Goal: Task Accomplishment & Management: Use online tool/utility

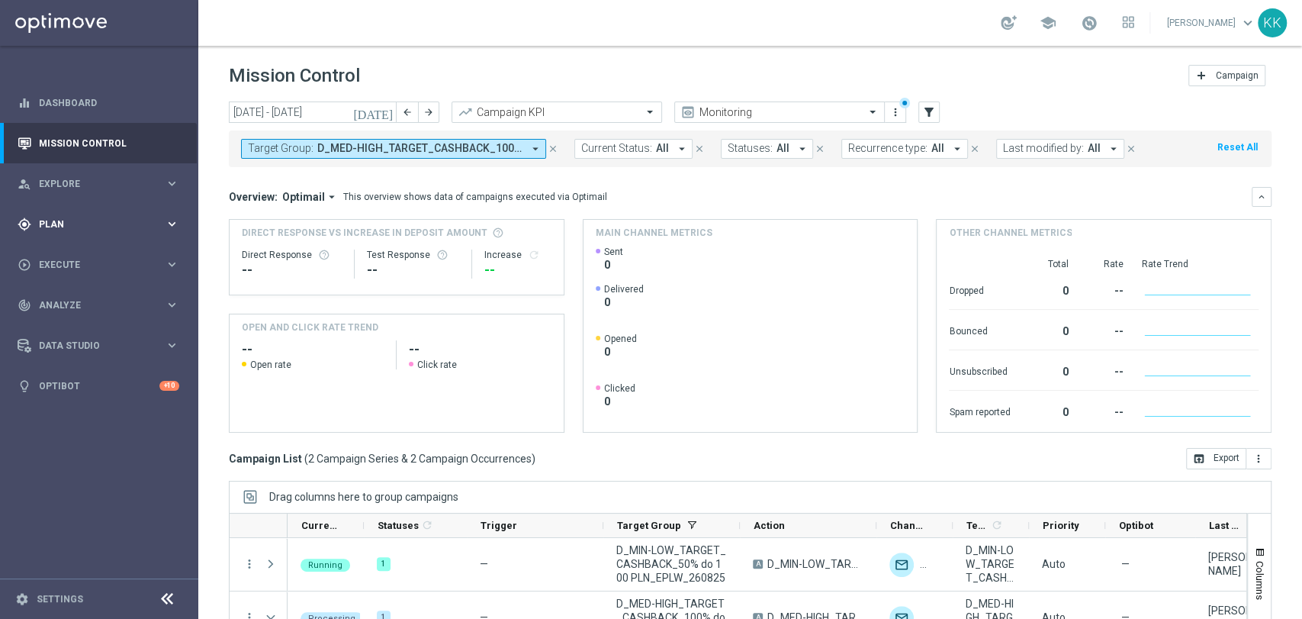
click at [66, 224] on span "Plan" at bounding box center [102, 224] width 126 height 9
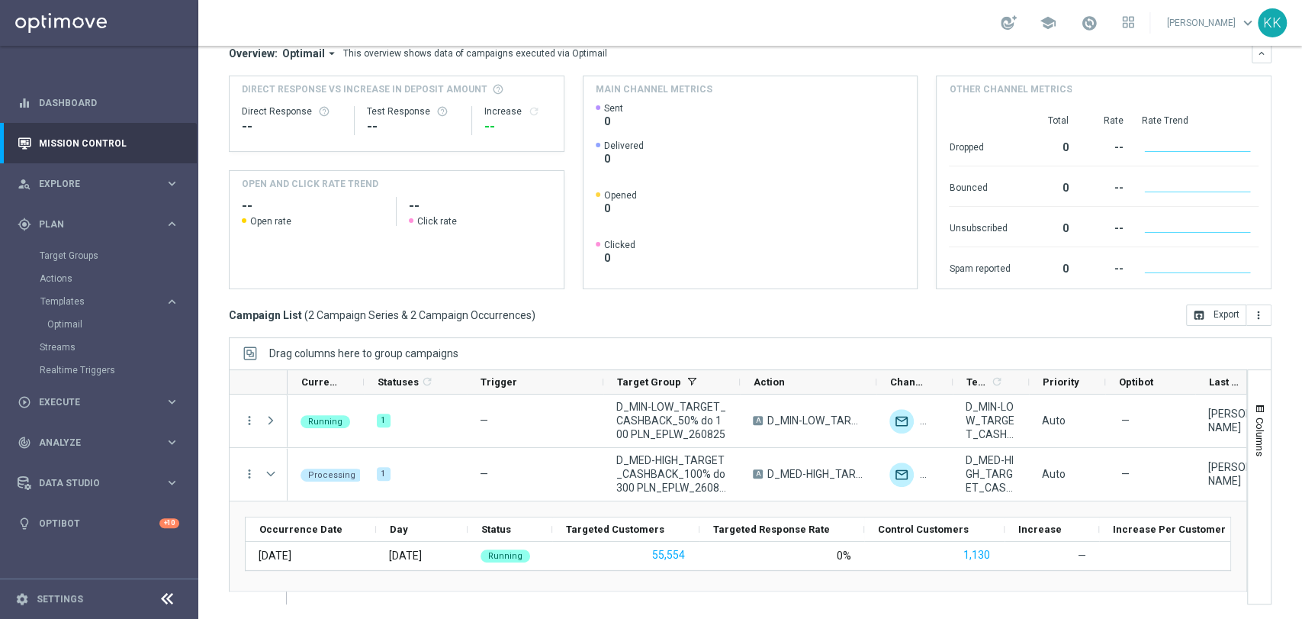
click at [69, 266] on div "Target Groups" at bounding box center [118, 255] width 157 height 23
click at [73, 259] on link "Target Groups" at bounding box center [99, 256] width 119 height 12
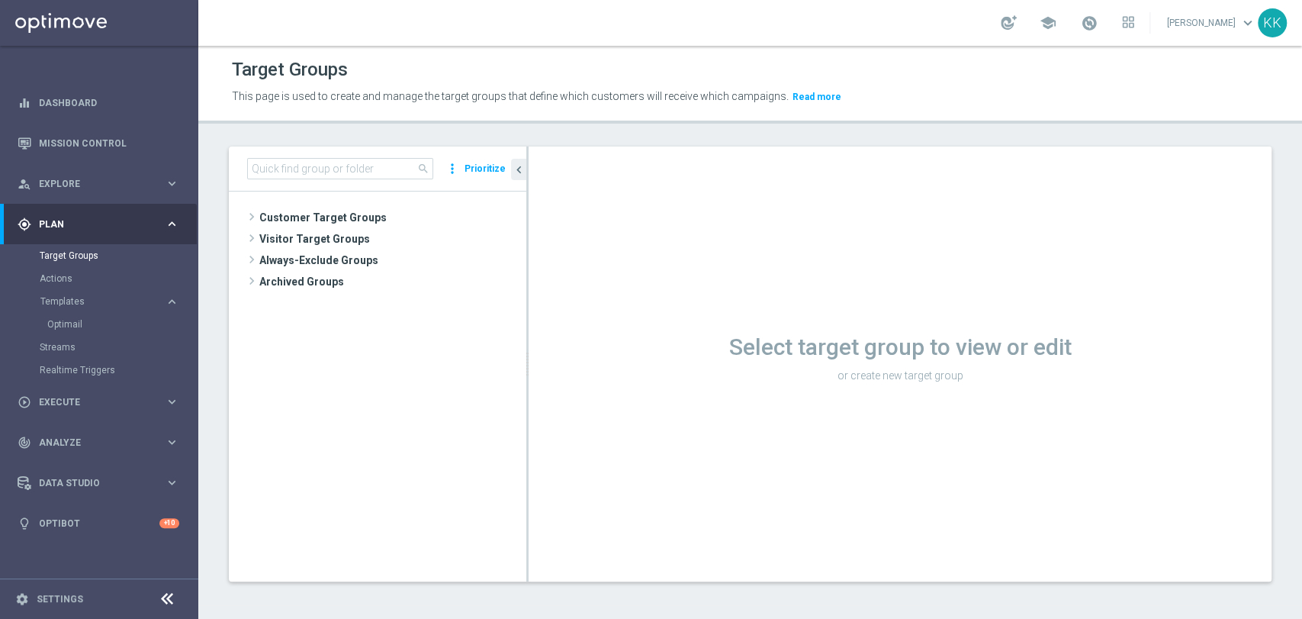
click at [81, 307] on button "Templates keyboard_arrow_right" at bounding box center [110, 301] width 140 height 12
click at [81, 304] on span "Templates" at bounding box center [94, 301] width 109 height 9
click at [75, 327] on link "Optimail" at bounding box center [102, 324] width 111 height 12
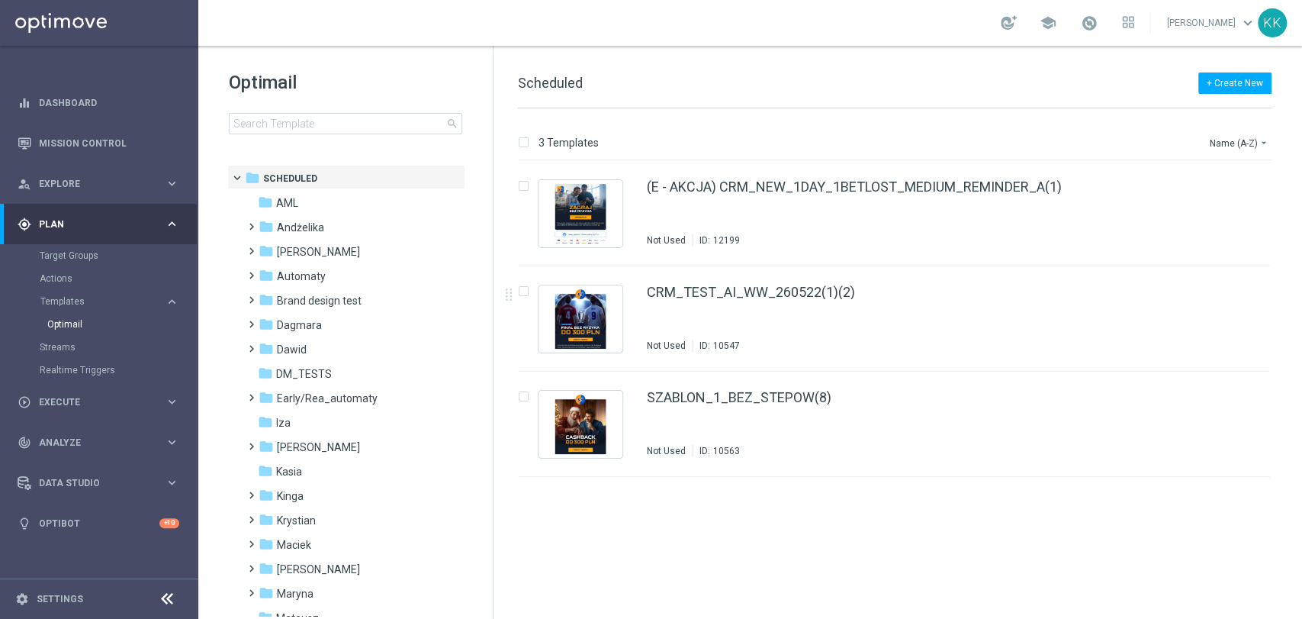
click at [318, 135] on div "Optimail search folder 1 Folder folder Scheduled more_vert folder AML more_vert" at bounding box center [345, 140] width 295 height 189
click at [320, 118] on input at bounding box center [345, 123] width 233 height 21
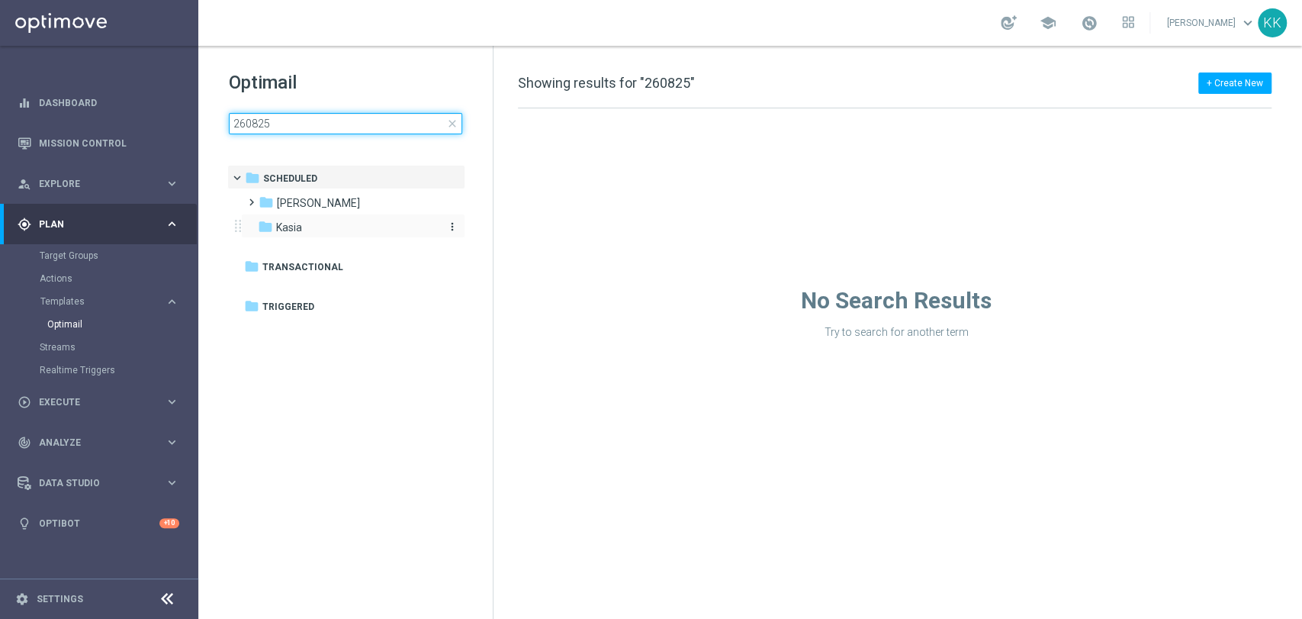
type input "260825"
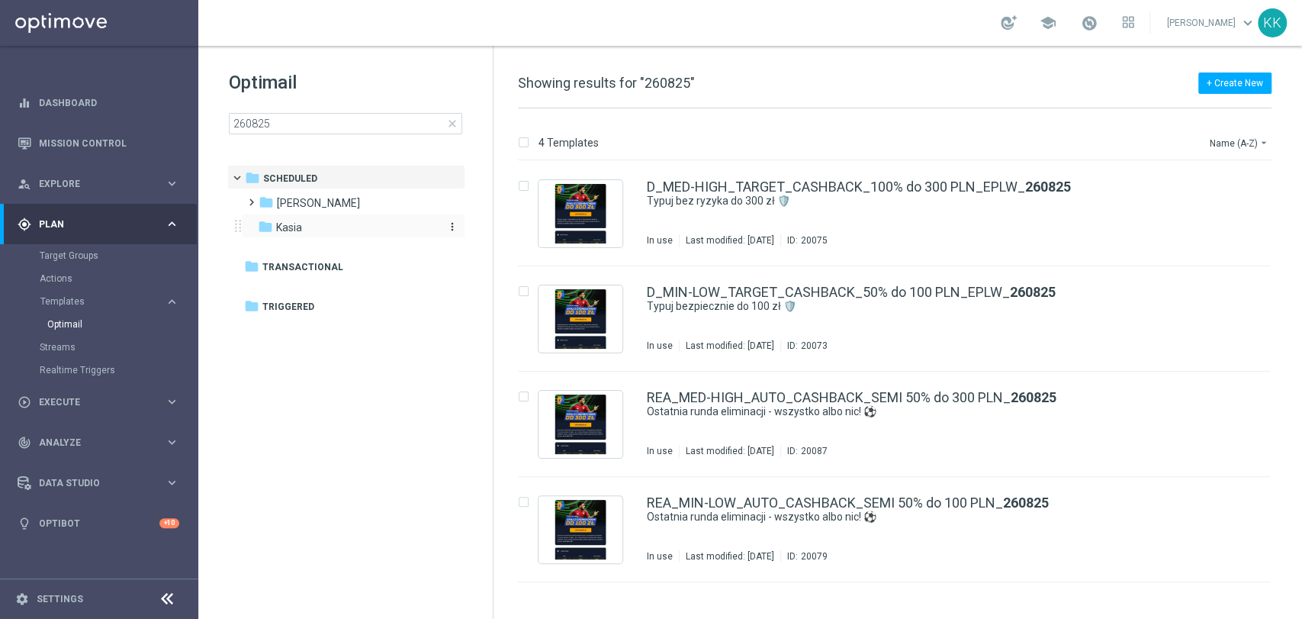
click at [349, 231] on div "folder [GEOGRAPHIC_DATA]" at bounding box center [345, 228] width 175 height 18
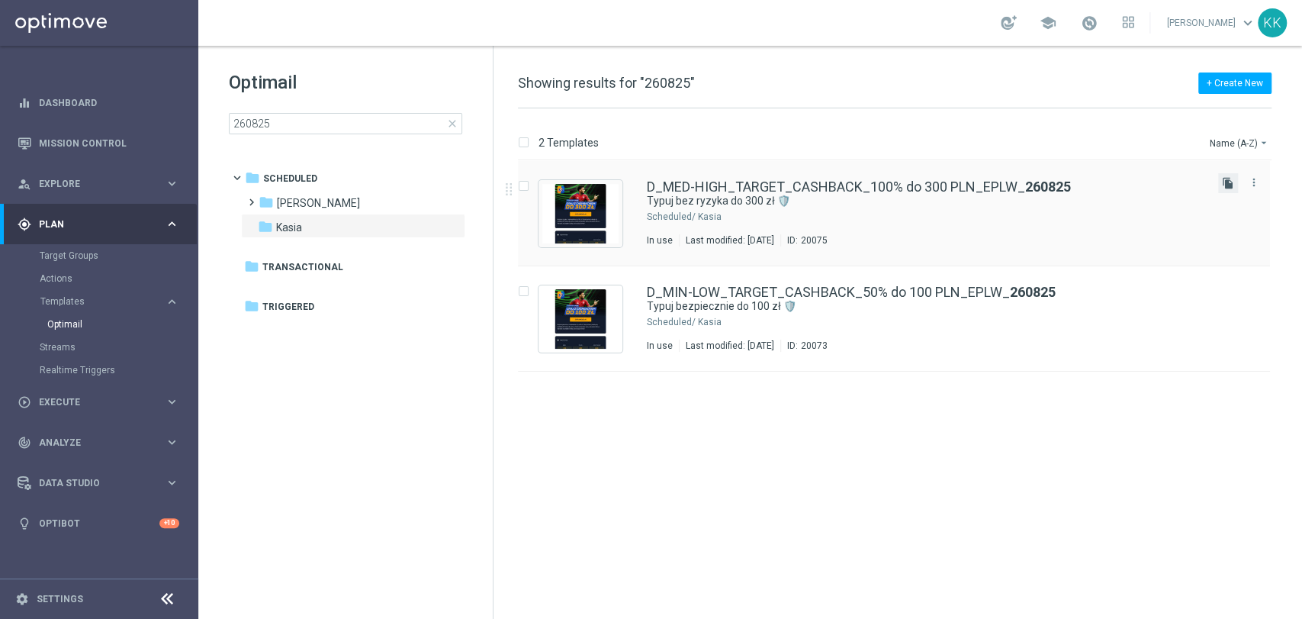
click at [1228, 185] on icon "file_copy" at bounding box center [1228, 183] width 12 height 12
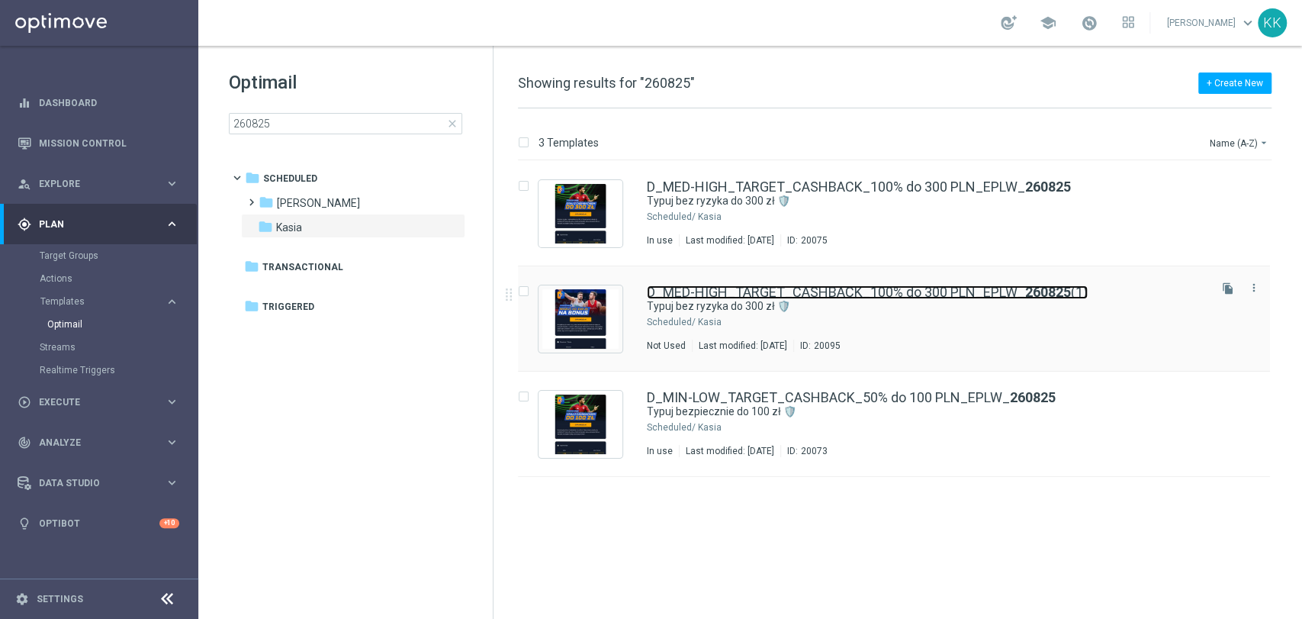
click at [940, 297] on link "D_MED-HIGH_TARGET_CASHBACK_100% do 300 PLN_EPLW_ 260825 (1)" at bounding box center [867, 292] width 441 height 14
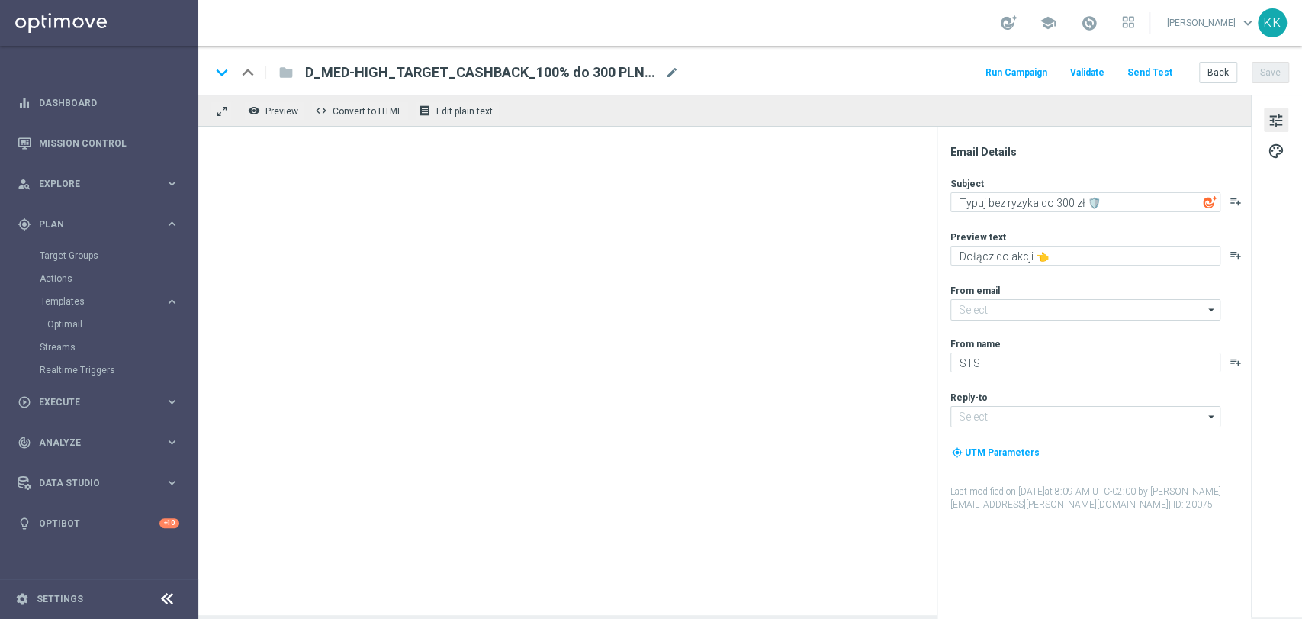
type input "[EMAIL_ADDRESS][DOMAIN_NAME]"
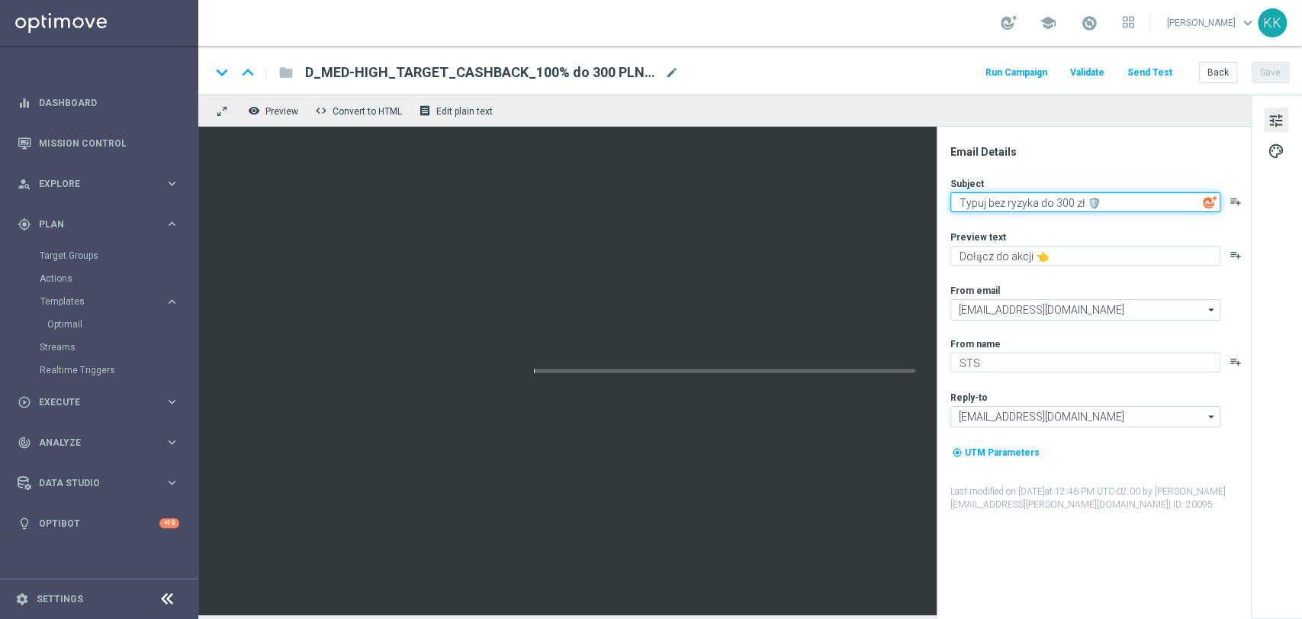
click at [1033, 205] on textarea "Typuj bez ryzyka do 300 zł 🛡️" at bounding box center [1086, 202] width 270 height 20
paste textarea "akie rzeczy tylko w Spodku! 🛸"
type textarea "Takie rzeczy tylko w Spodku! 🛸"
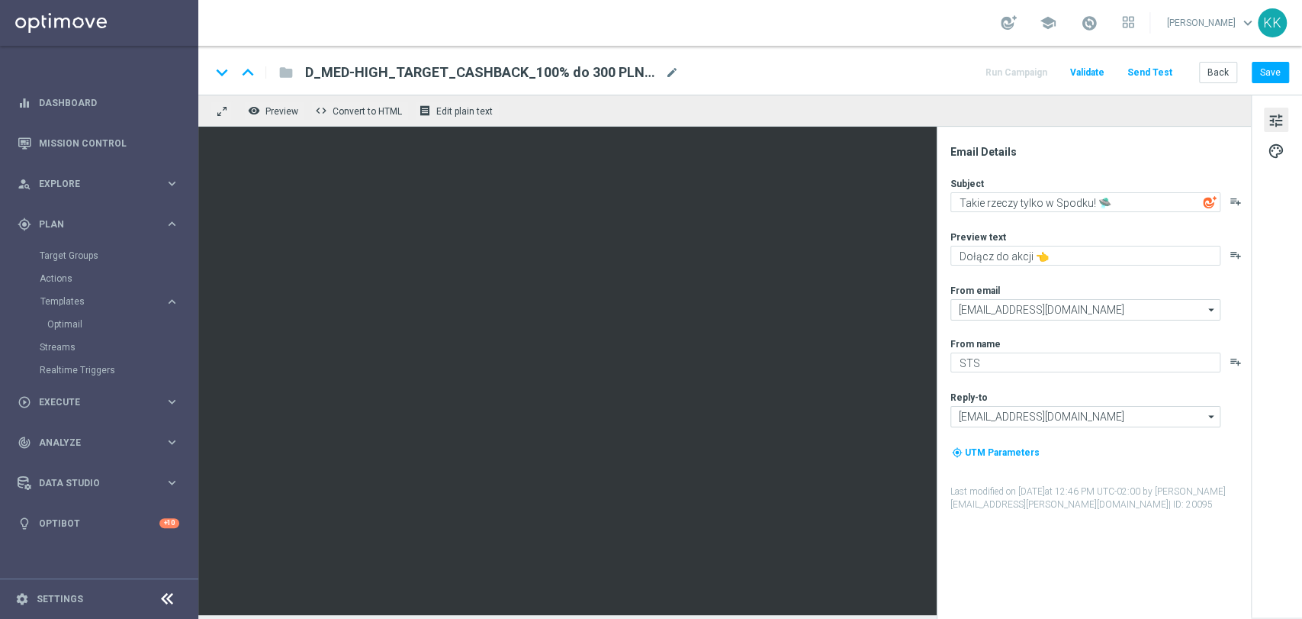
click at [1142, 270] on div "Subject Takie rzeczy tylko w Spodku! 🛸 playlist_add Preview text Dołącz do akcj…" at bounding box center [1100, 344] width 299 height 334
click at [1141, 252] on textarea "Dołącz do akcji 👈" at bounding box center [1086, 256] width 270 height 20
paste textarea "Typuj koszykówkę z bonusem do 300 zł"
paste textarea "💸"
type textarea "Typuj koszykówkę z bonusem do 300 zł 💸"
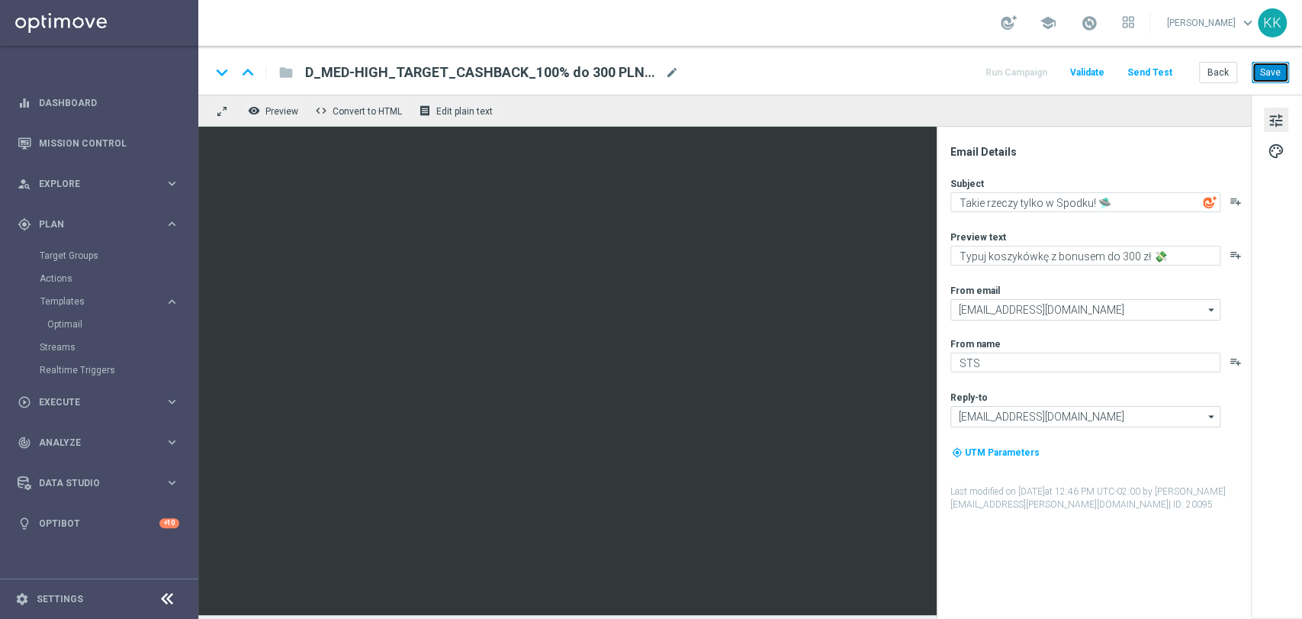
click at [1263, 64] on button "Save" at bounding box center [1270, 72] width 37 height 21
click at [1015, 202] on textarea "Takie rzeczy tylko w Spodku! 🛸" at bounding box center [1086, 202] width 270 height 20
click at [1164, 179] on div "Subject" at bounding box center [1100, 183] width 299 height 12
click at [1019, 202] on textarea "Takie emocje tylko w Spodku! 🛸" at bounding box center [1086, 202] width 270 height 20
type textarea "Takie rzeczy tylko w Spodku! 🛸"
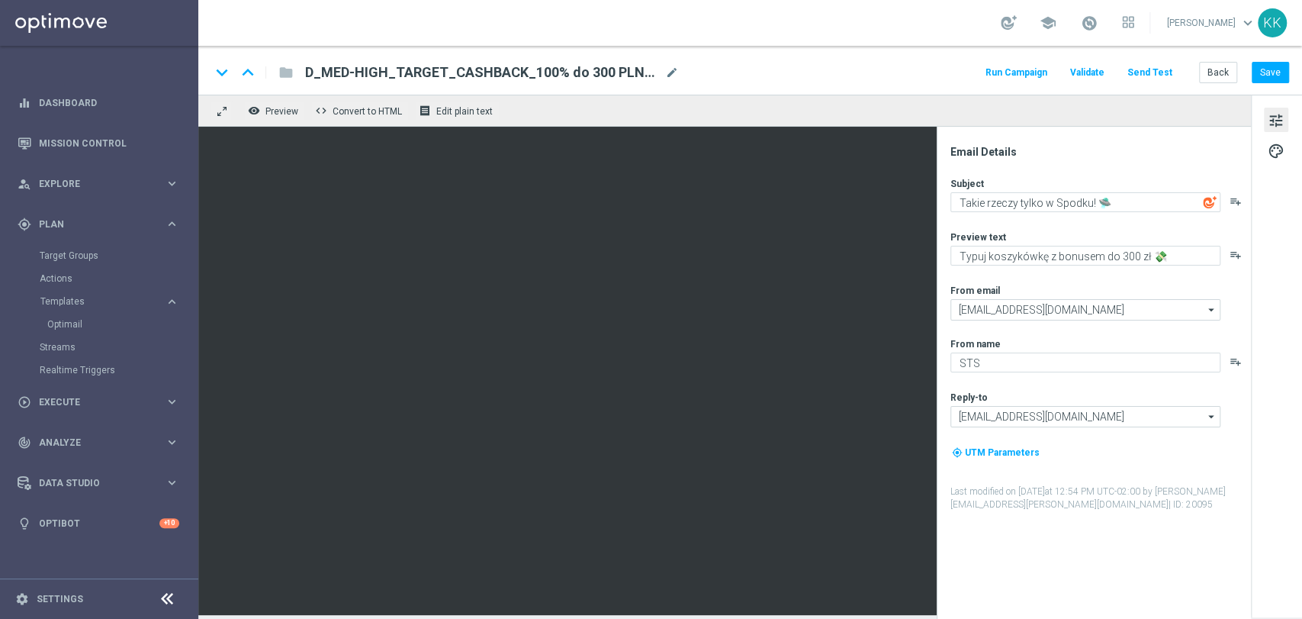
click at [1046, 150] on div "Email Details" at bounding box center [1100, 152] width 299 height 14
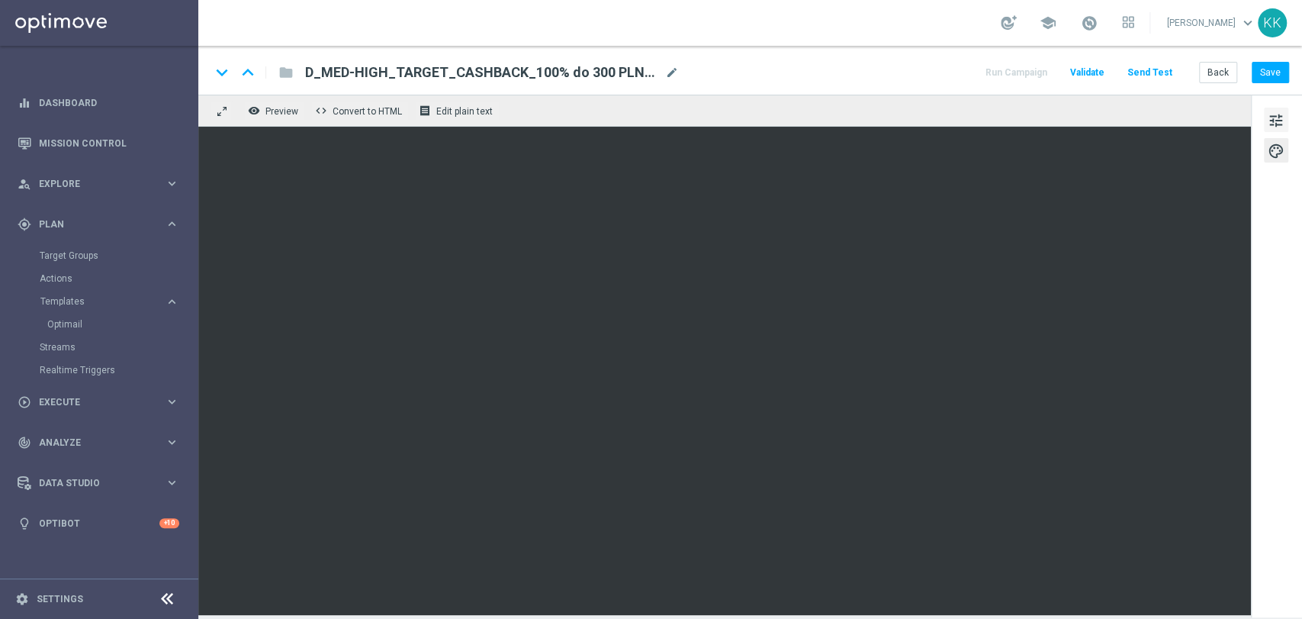
click at [1286, 119] on button "tune" at bounding box center [1276, 120] width 24 height 24
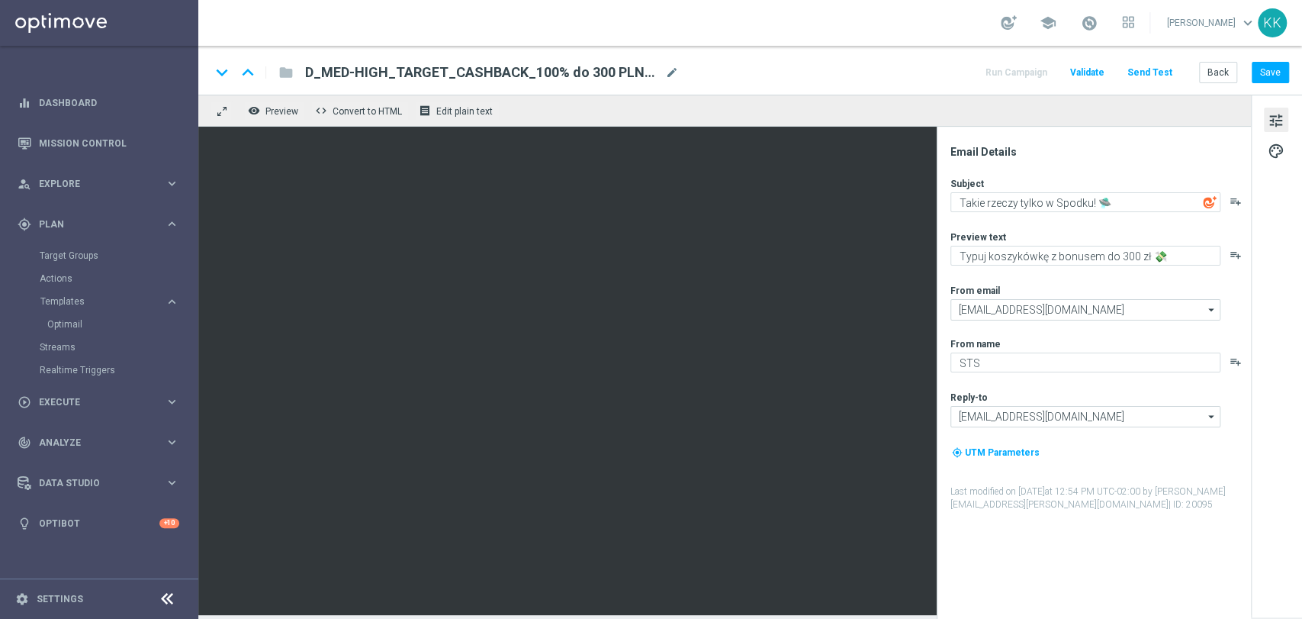
click at [1286, 119] on button "tune" at bounding box center [1276, 120] width 24 height 24
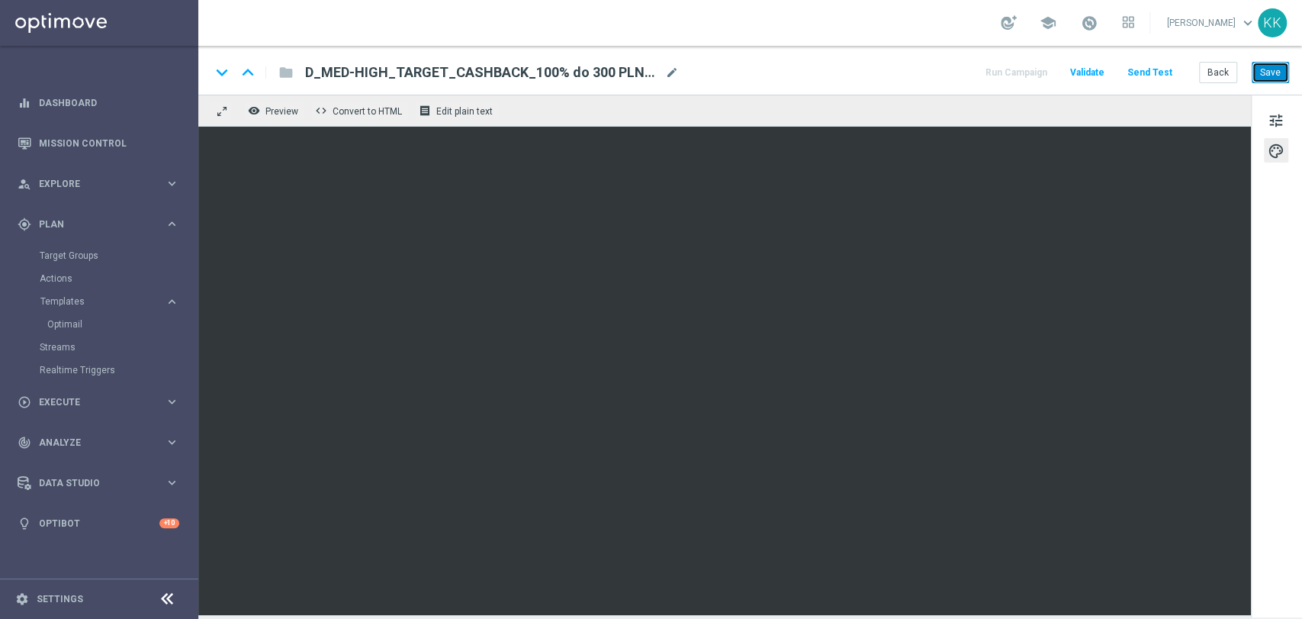
click at [1258, 74] on button "Save" at bounding box center [1270, 72] width 37 height 21
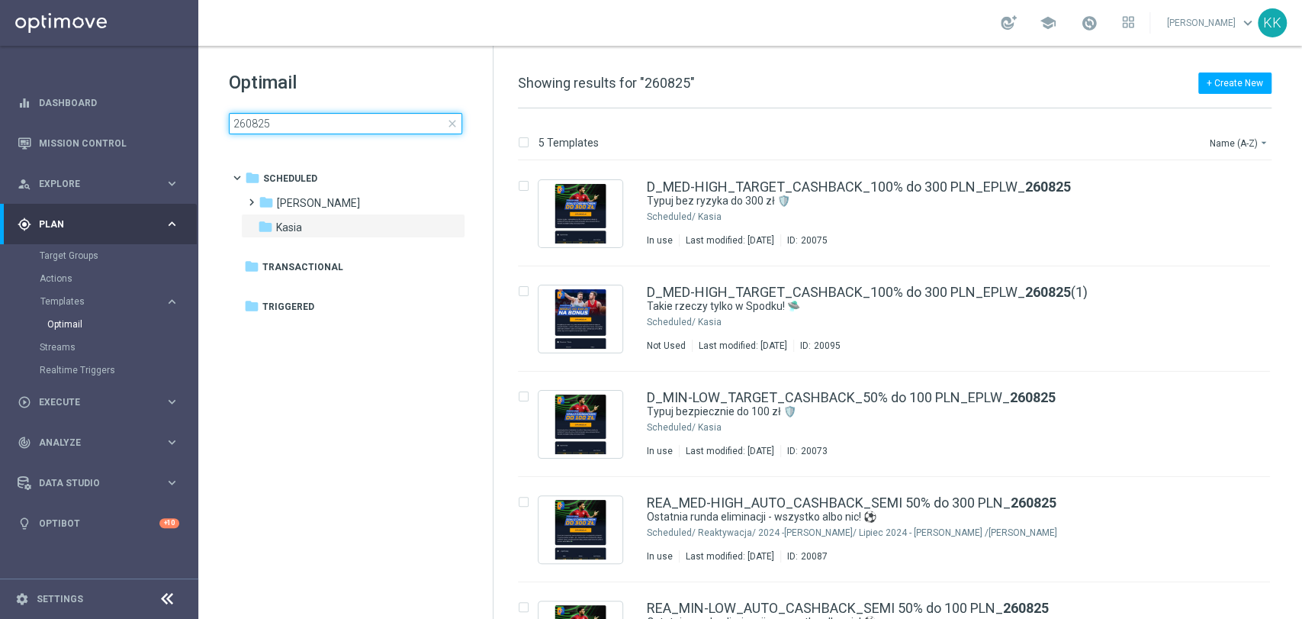
click at [336, 120] on input "260825" at bounding box center [345, 123] width 233 height 21
drag, startPoint x: 336, startPoint y: 120, endPoint x: 58, endPoint y: 125, distance: 277.8
click at [59, 125] on main "equalizer Dashboard Mission Control" at bounding box center [651, 309] width 1302 height 619
click at [1057, 340] on div "Not Used Last modified: [DATE] ID: 20095" at bounding box center [926, 346] width 559 height 12
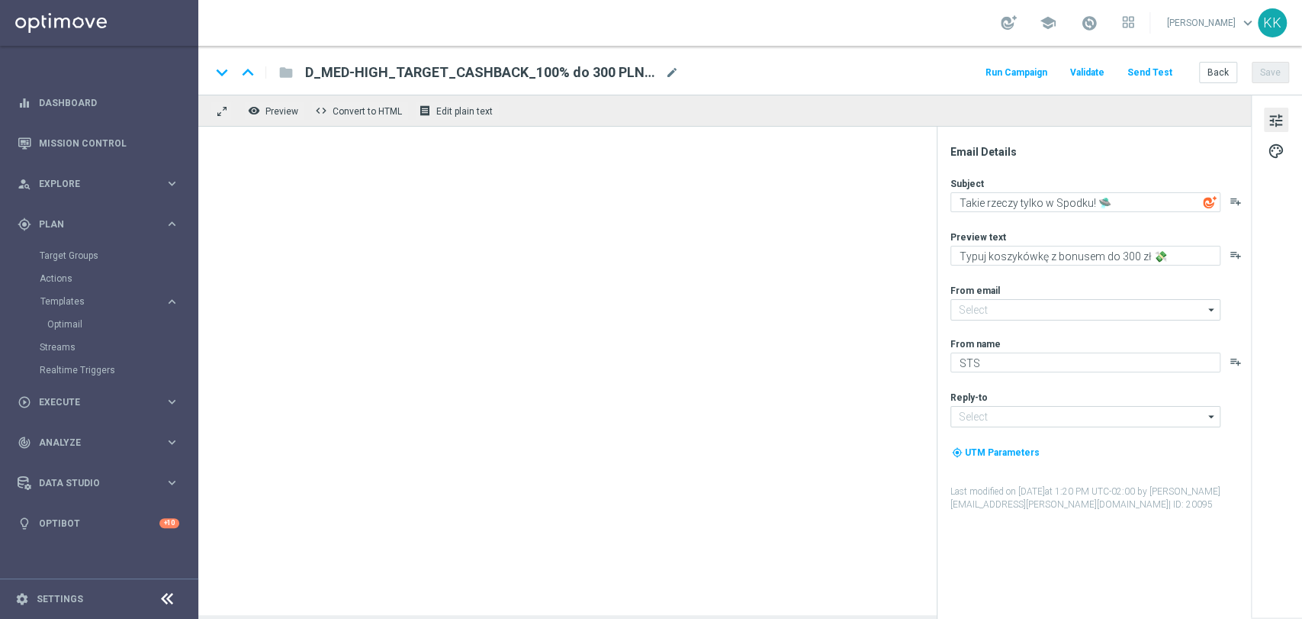
type input "[EMAIL_ADDRESS][DOMAIN_NAME]"
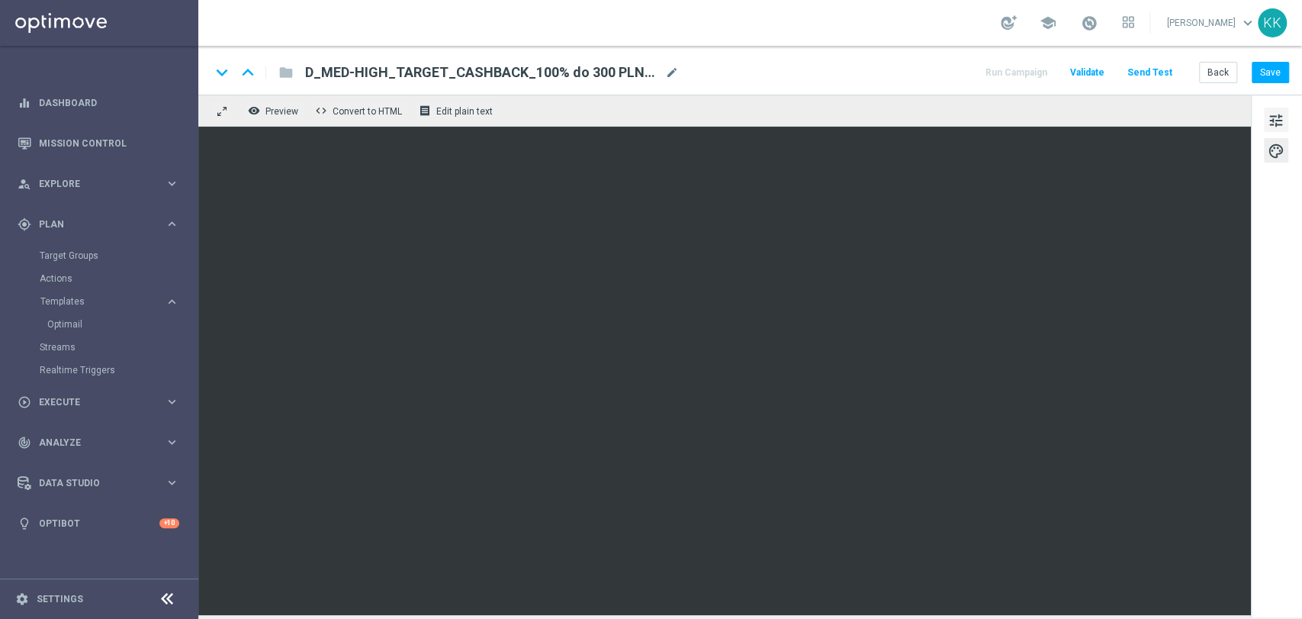
click at [1267, 124] on button "tune" at bounding box center [1276, 120] width 24 height 24
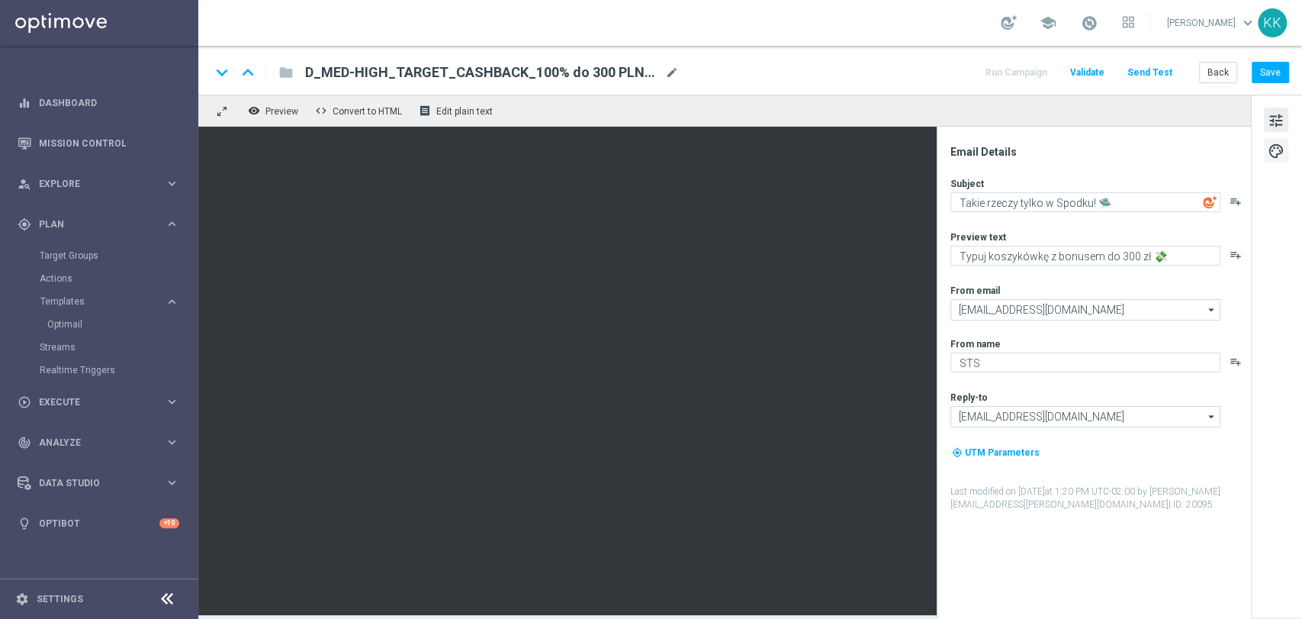
click at [1281, 146] on span "palette" at bounding box center [1276, 151] width 17 height 20
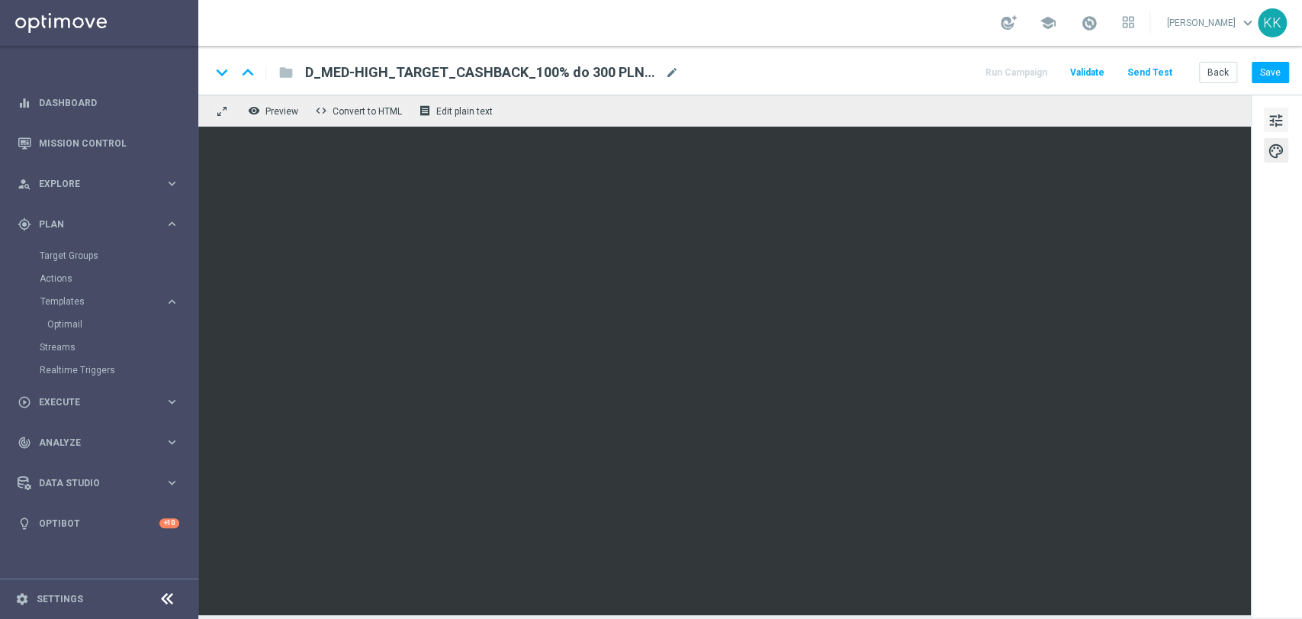
click at [1283, 111] on span "tune" at bounding box center [1276, 121] width 17 height 20
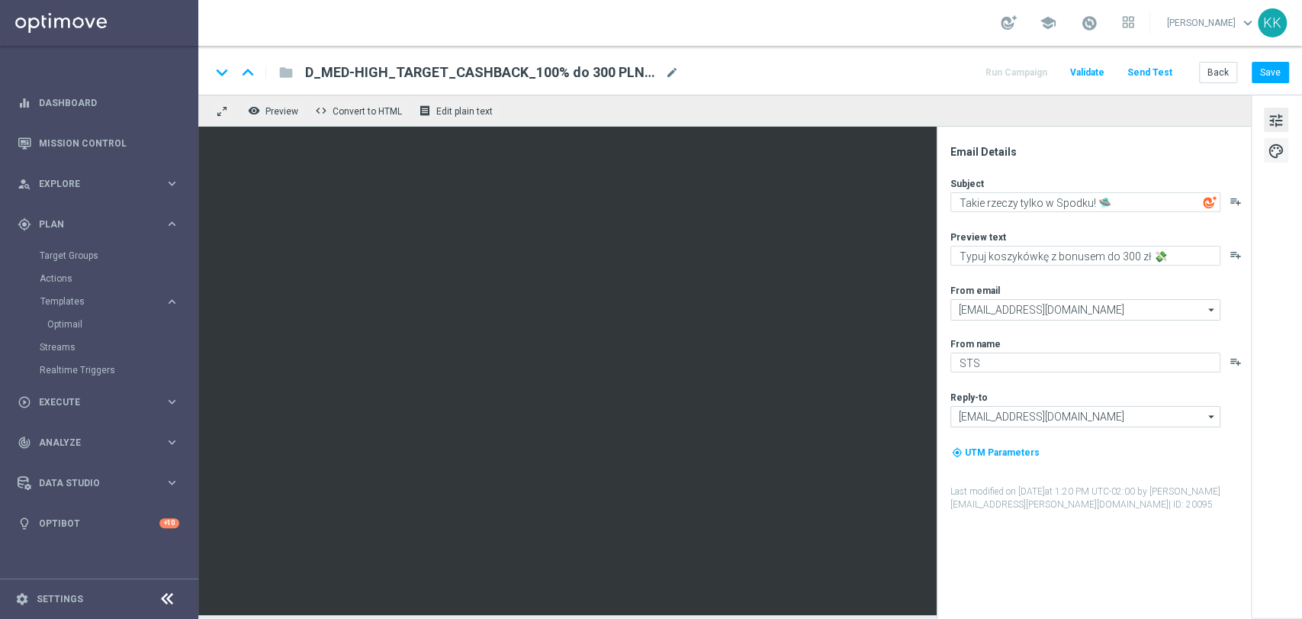
click at [1276, 142] on span "palette" at bounding box center [1276, 151] width 17 height 20
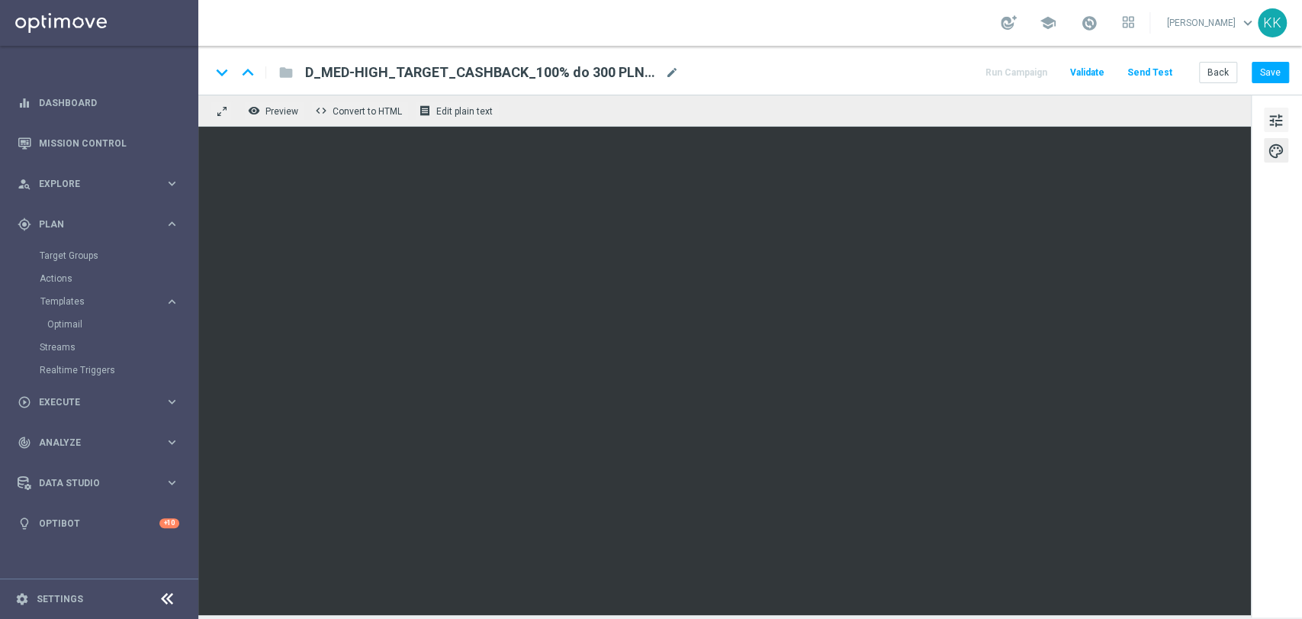
click at [1273, 119] on span "tune" at bounding box center [1276, 121] width 17 height 20
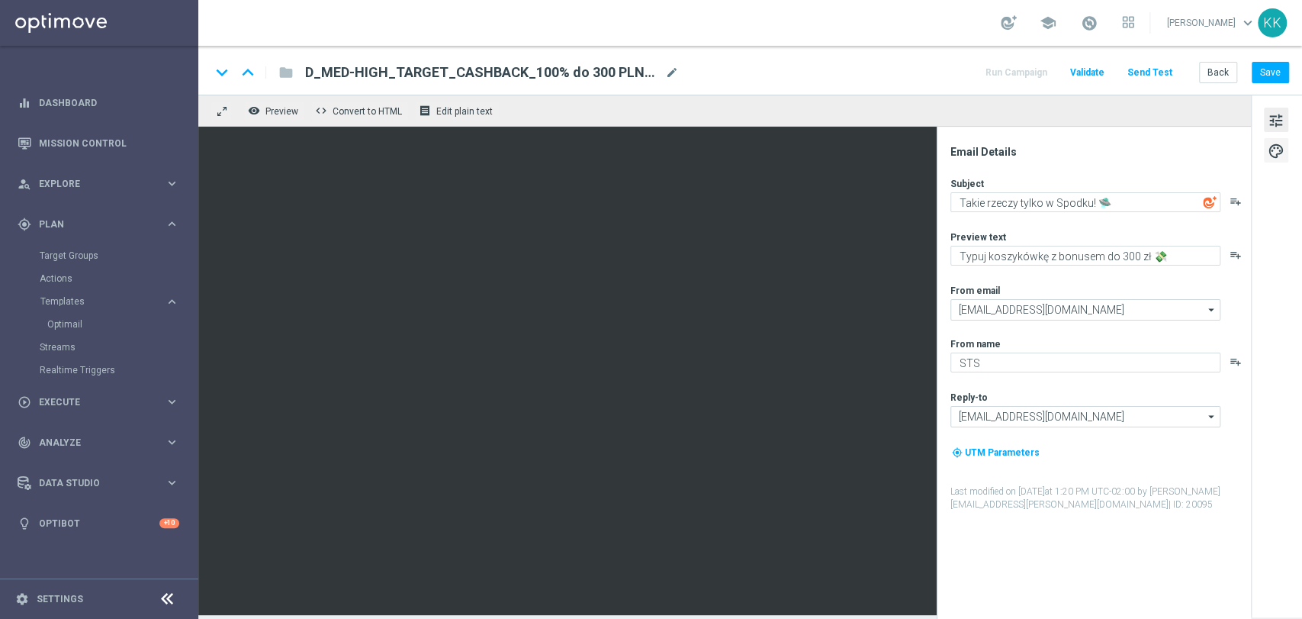
click at [1264, 156] on button "palette" at bounding box center [1276, 150] width 24 height 24
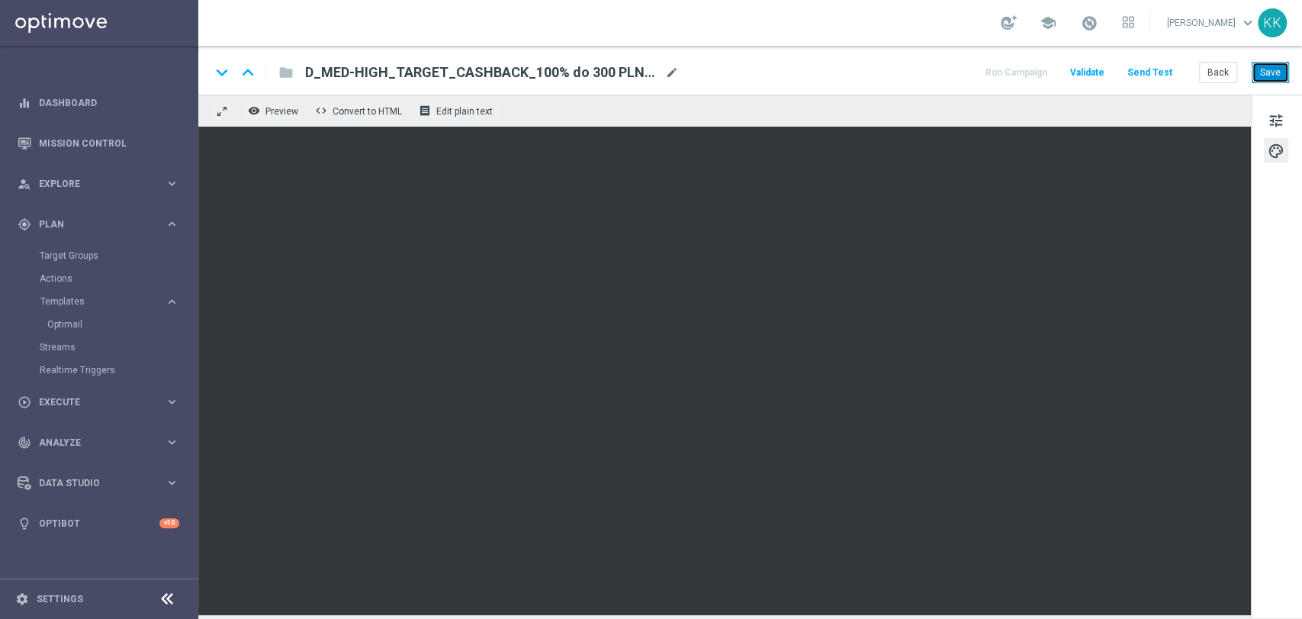
click at [1273, 77] on button "Save" at bounding box center [1270, 72] width 37 height 21
click at [1266, 72] on button "Save" at bounding box center [1270, 72] width 37 height 21
drag, startPoint x: 690, startPoint y: 129, endPoint x: 855, endPoint y: 101, distance: 167.1
click at [855, 101] on div "remove_red_eye Preview code Convert to HTML receipt Edit plain text" at bounding box center [724, 111] width 1053 height 32
click at [1264, 63] on button "Save" at bounding box center [1270, 72] width 37 height 21
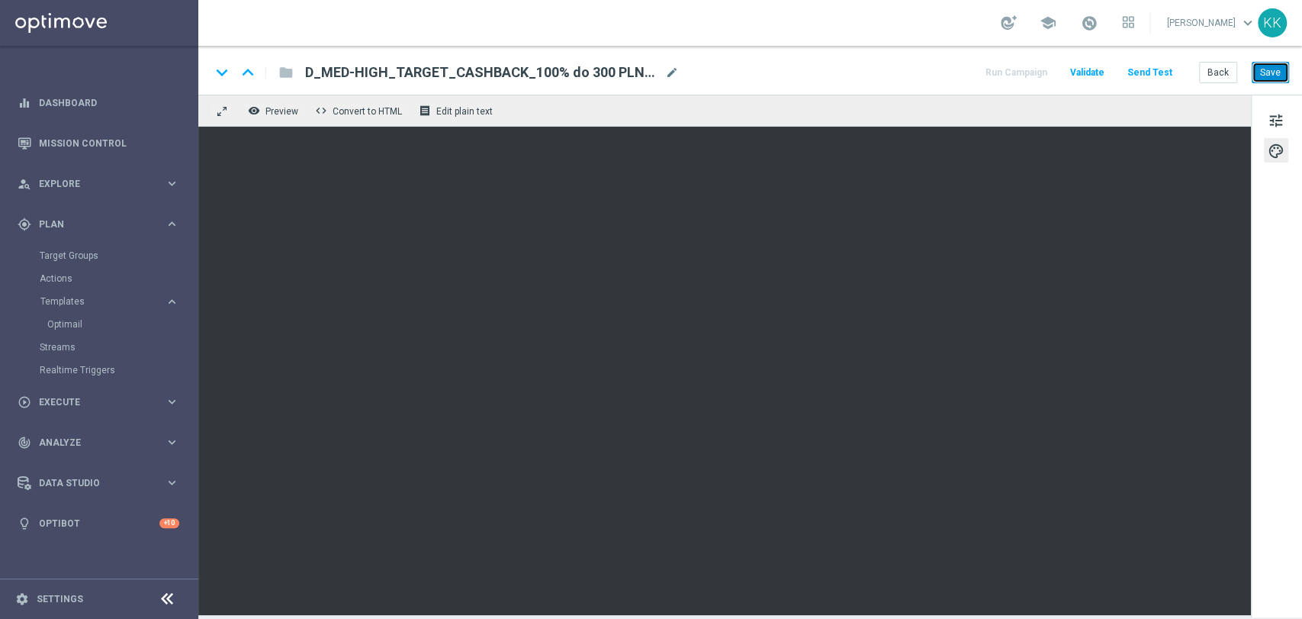
click at [1274, 75] on button "Save" at bounding box center [1270, 72] width 37 height 21
click at [1257, 67] on button "Save" at bounding box center [1270, 72] width 37 height 21
click at [1269, 74] on button "Save" at bounding box center [1270, 72] width 37 height 21
click at [1282, 69] on button "Save" at bounding box center [1270, 72] width 37 height 21
click at [1280, 69] on button "Save" at bounding box center [1270, 72] width 37 height 21
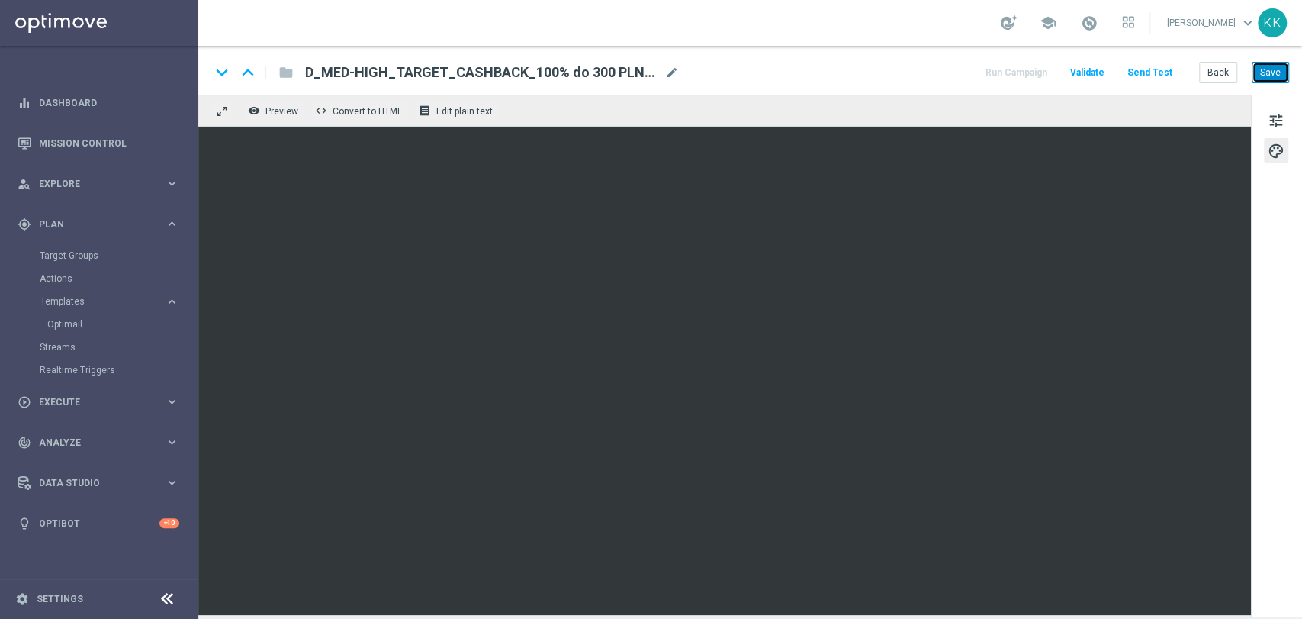
click at [1263, 81] on button "Save" at bounding box center [1270, 72] width 37 height 21
click at [1280, 101] on div "tune palette" at bounding box center [1276, 356] width 51 height 523
click at [1279, 101] on div "tune palette" at bounding box center [1276, 356] width 51 height 523
click at [1283, 117] on span "tune" at bounding box center [1276, 121] width 17 height 20
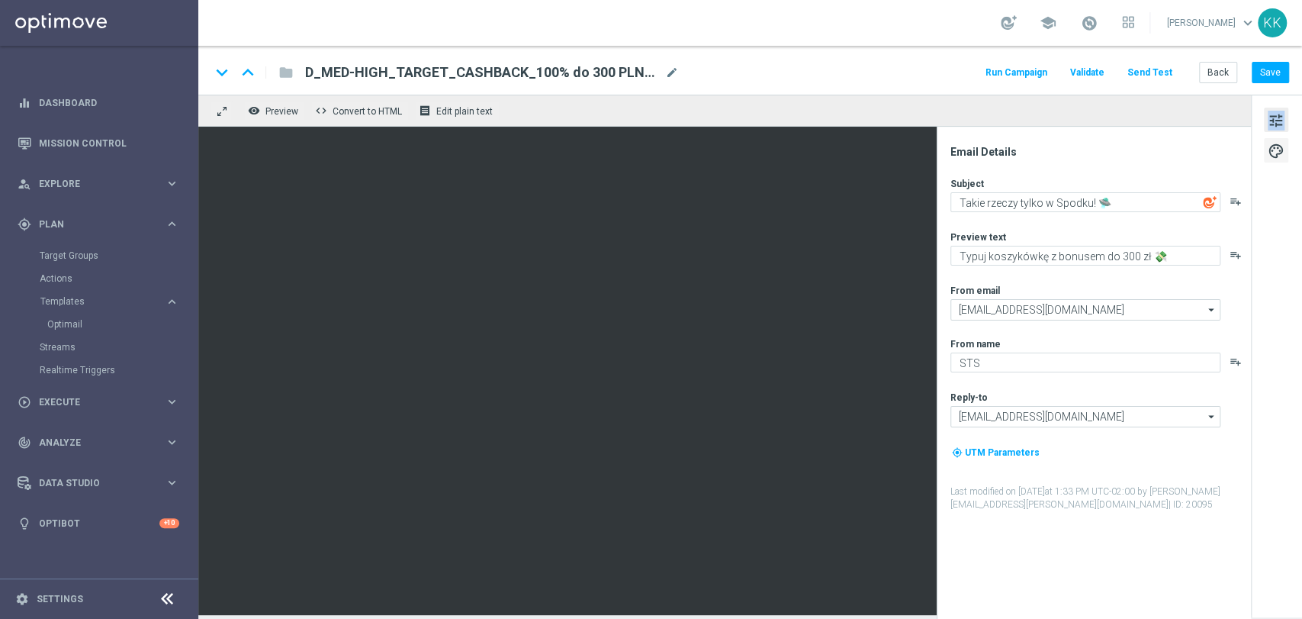
click at [1273, 150] on span "palette" at bounding box center [1276, 151] width 17 height 20
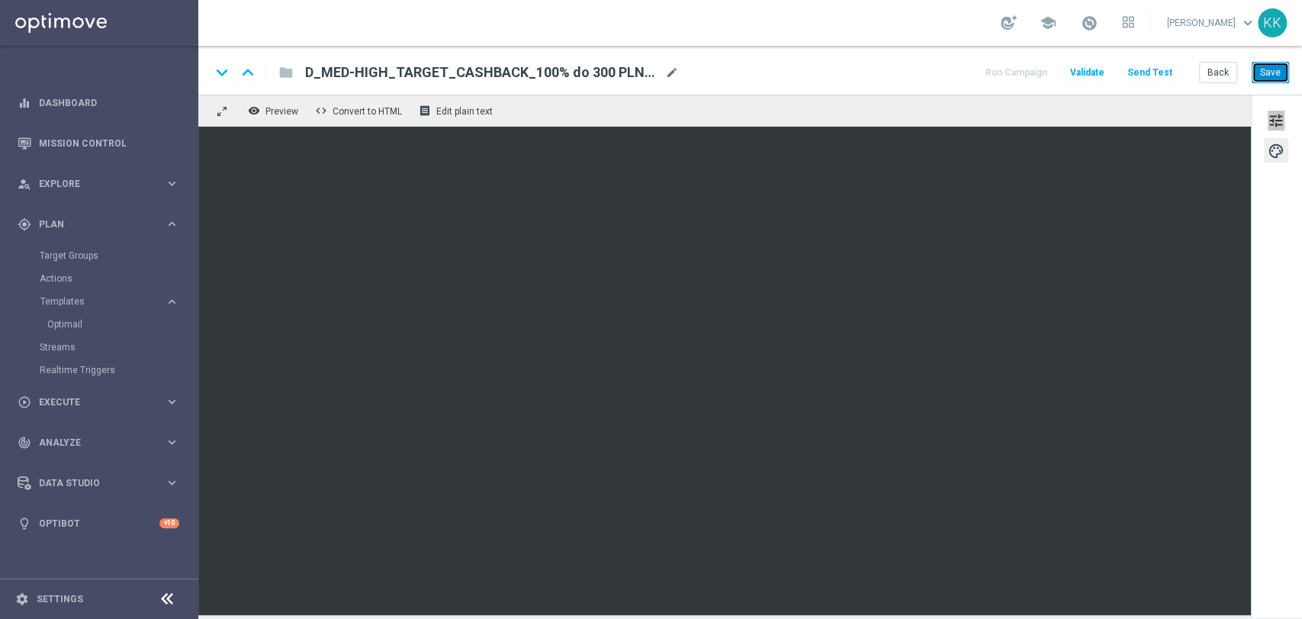
click at [1258, 67] on button "Save" at bounding box center [1270, 72] width 37 height 21
click at [1277, 116] on span "tune" at bounding box center [1276, 121] width 17 height 20
click at [1270, 73] on button "Save" at bounding box center [1270, 72] width 37 height 21
click at [1264, 74] on button "Save" at bounding box center [1270, 72] width 37 height 21
click at [1274, 90] on div "keyboard_arrow_down keyboard_arrow_up folder D_MED-HIGH_TARGET_CASHBACK_100% do…" at bounding box center [750, 70] width 1104 height 49
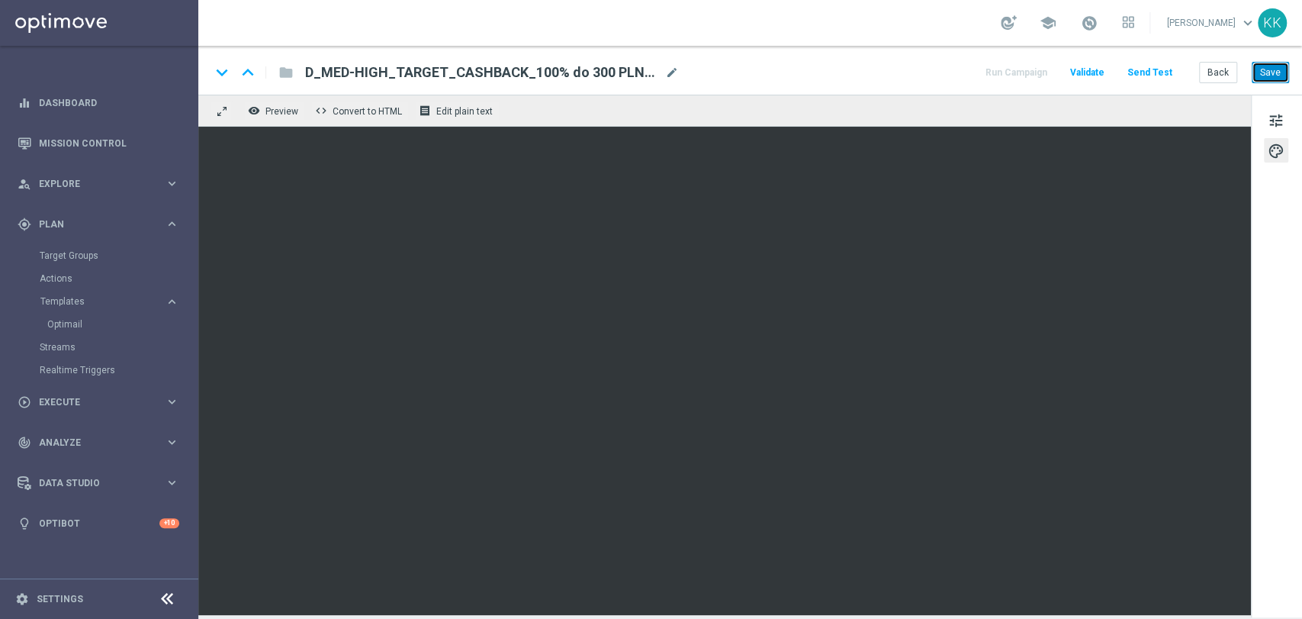
click at [1274, 72] on button "Save" at bounding box center [1270, 72] width 37 height 21
click at [1275, 76] on button "Save" at bounding box center [1270, 72] width 37 height 21
click at [1254, 72] on button "Save" at bounding box center [1270, 72] width 37 height 21
